Goal: Information Seeking & Learning: Learn about a topic

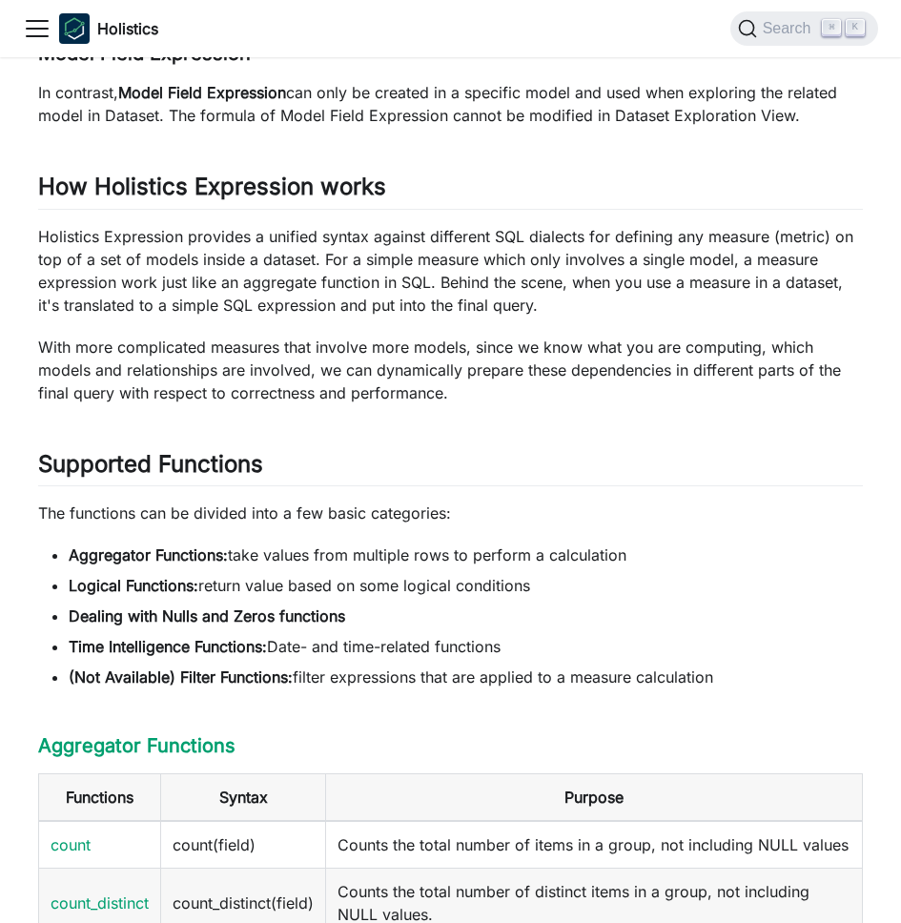
scroll to position [1606, 0]
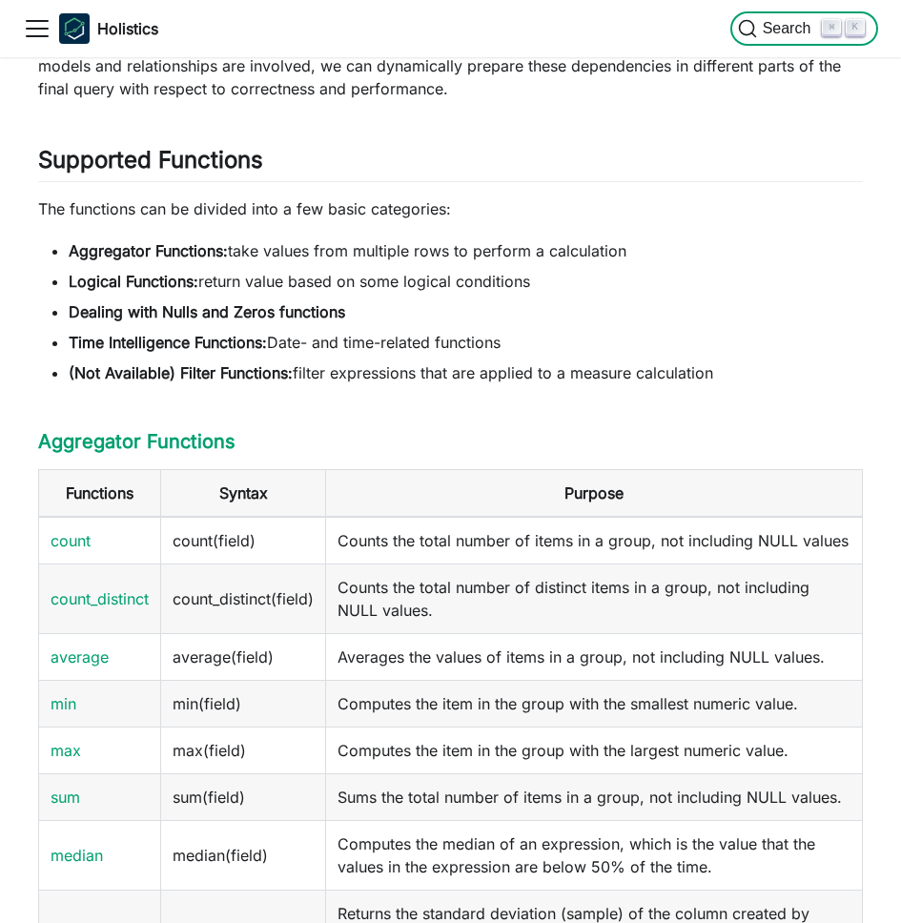
click at [787, 31] on span "Search" at bounding box center [790, 28] width 66 height 17
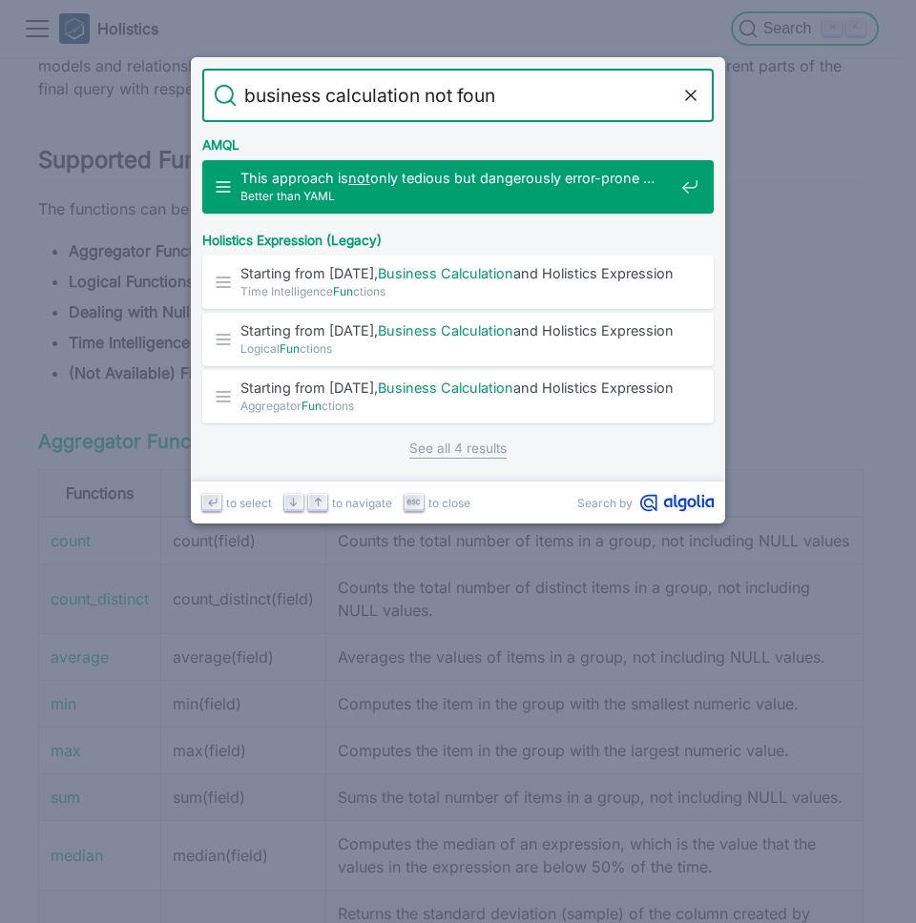
type input "business calculation not found"
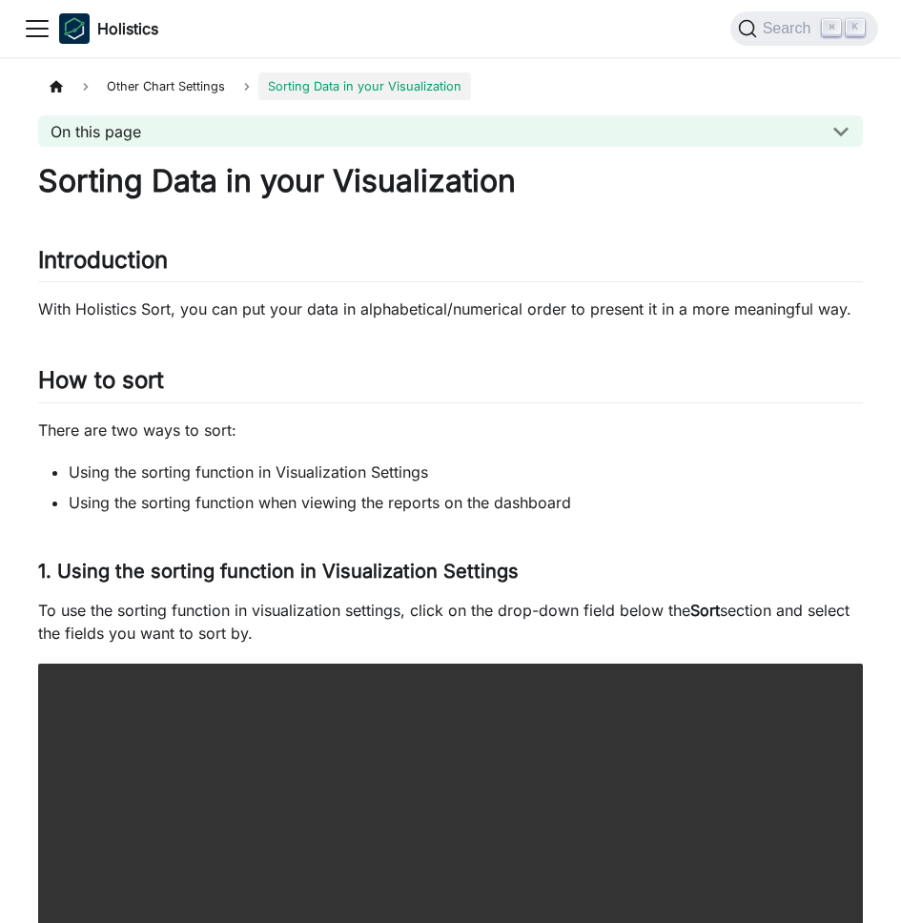
scroll to position [1606, 0]
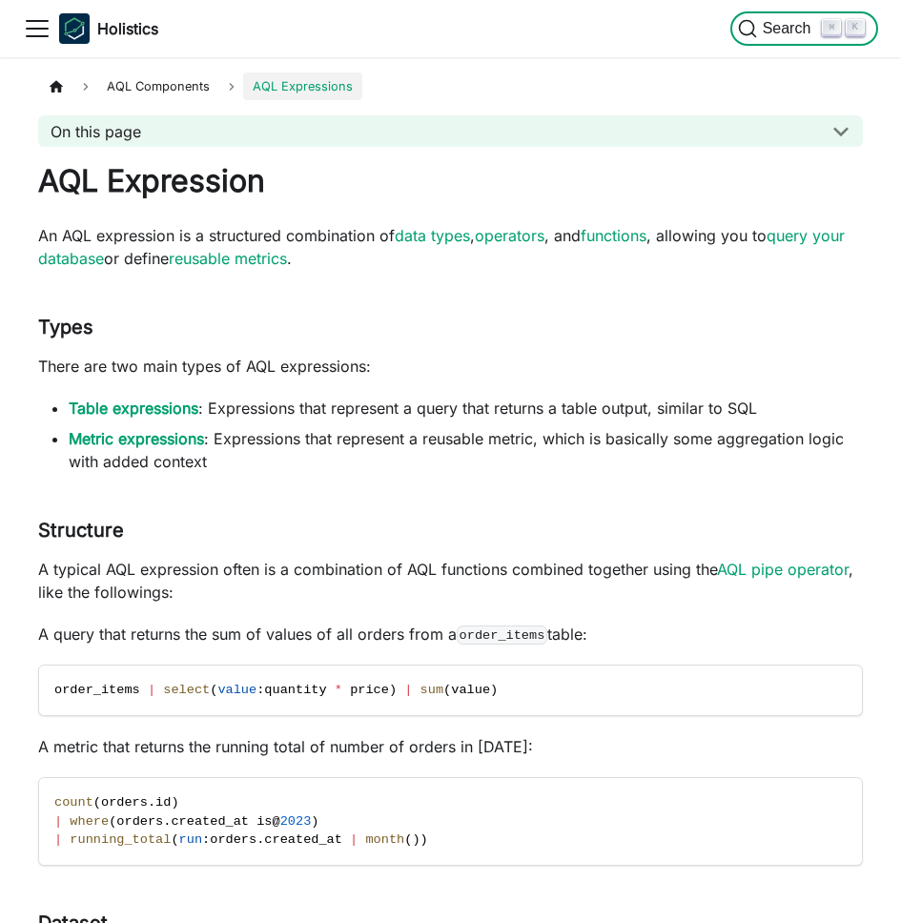
click at [803, 25] on span "Search" at bounding box center [790, 28] width 66 height 17
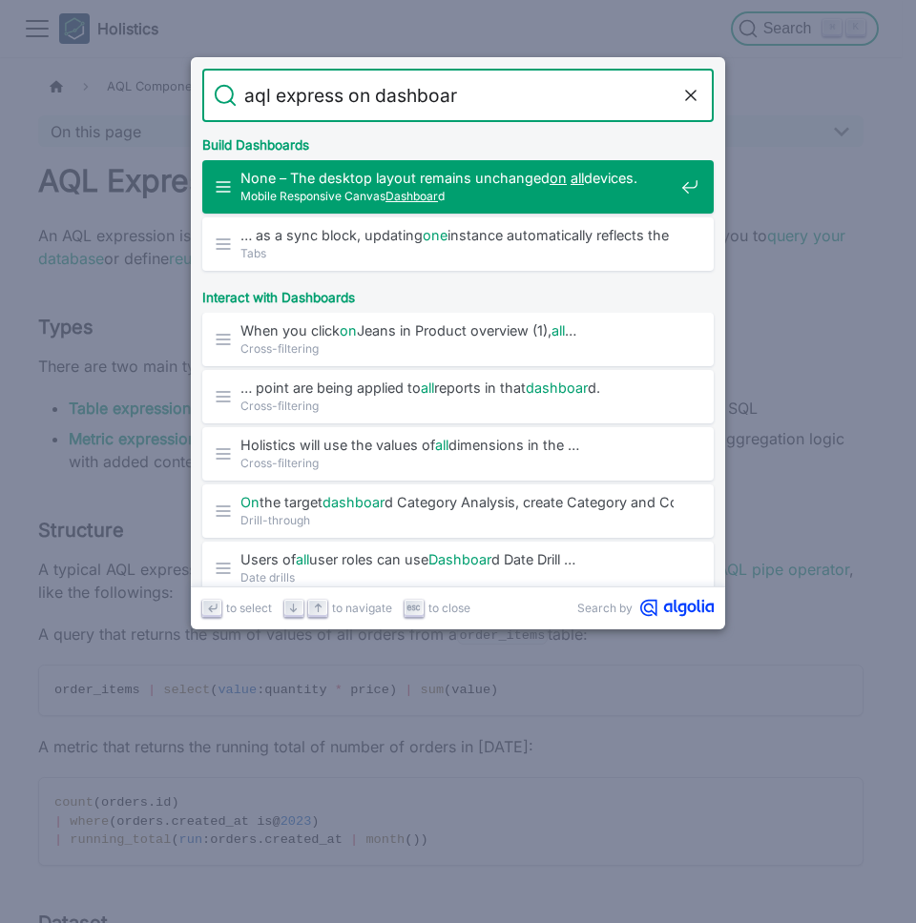
type input "aql express on dashboard"
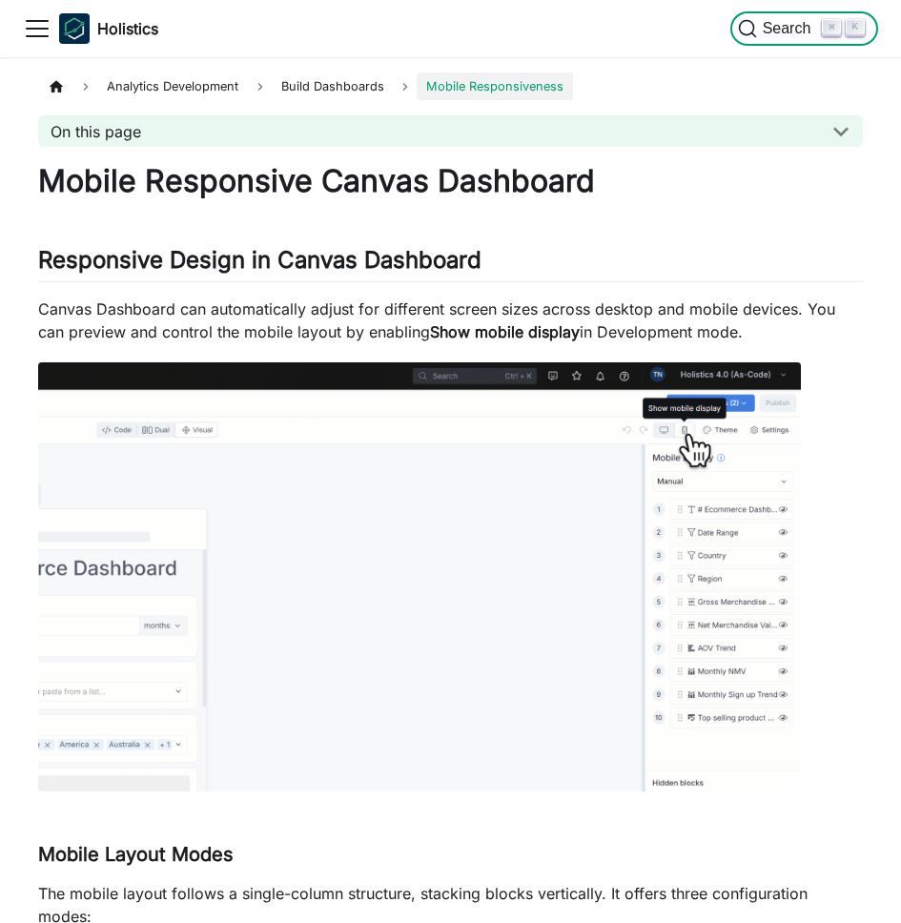
click at [782, 33] on span "Search" at bounding box center [790, 28] width 66 height 17
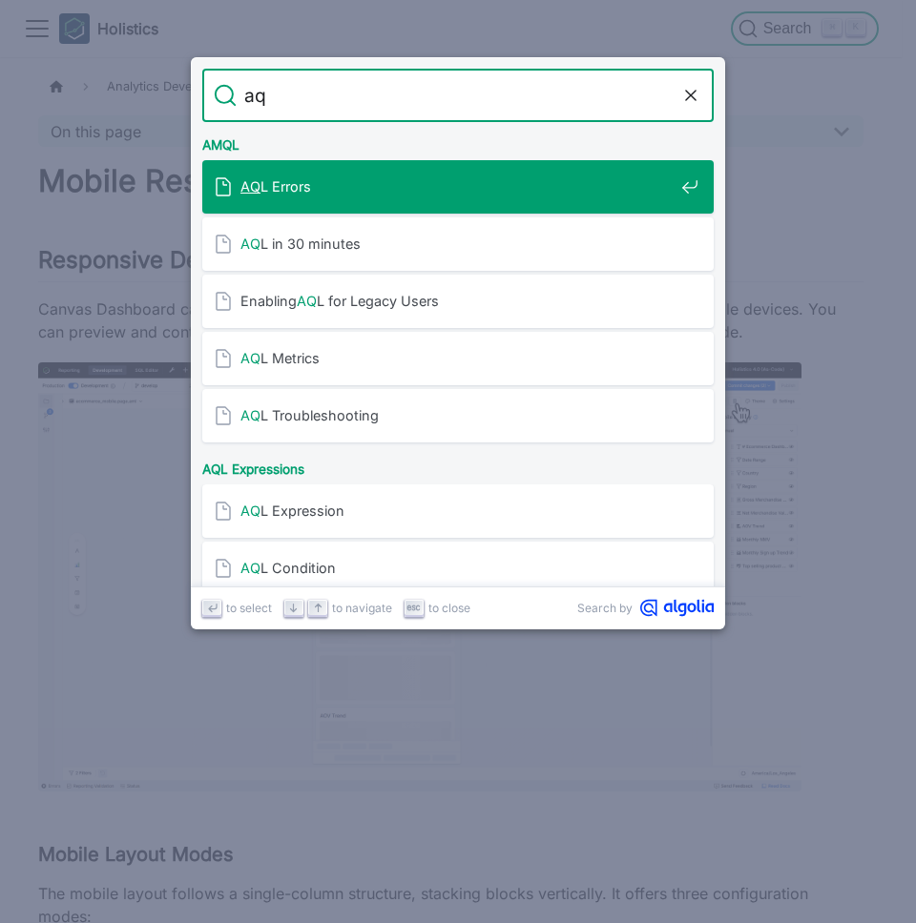
type input "aql"
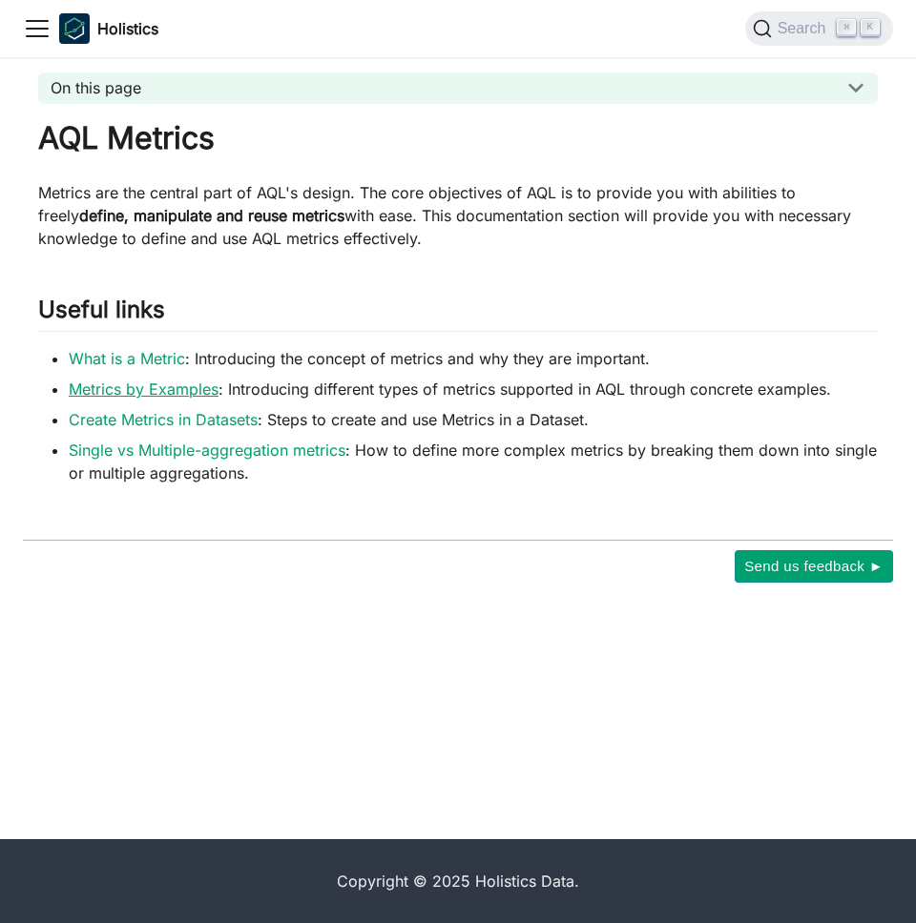
click at [150, 392] on link "Metrics by Examples" at bounding box center [144, 389] width 150 height 19
